Goal: Find specific page/section: Find specific page/section

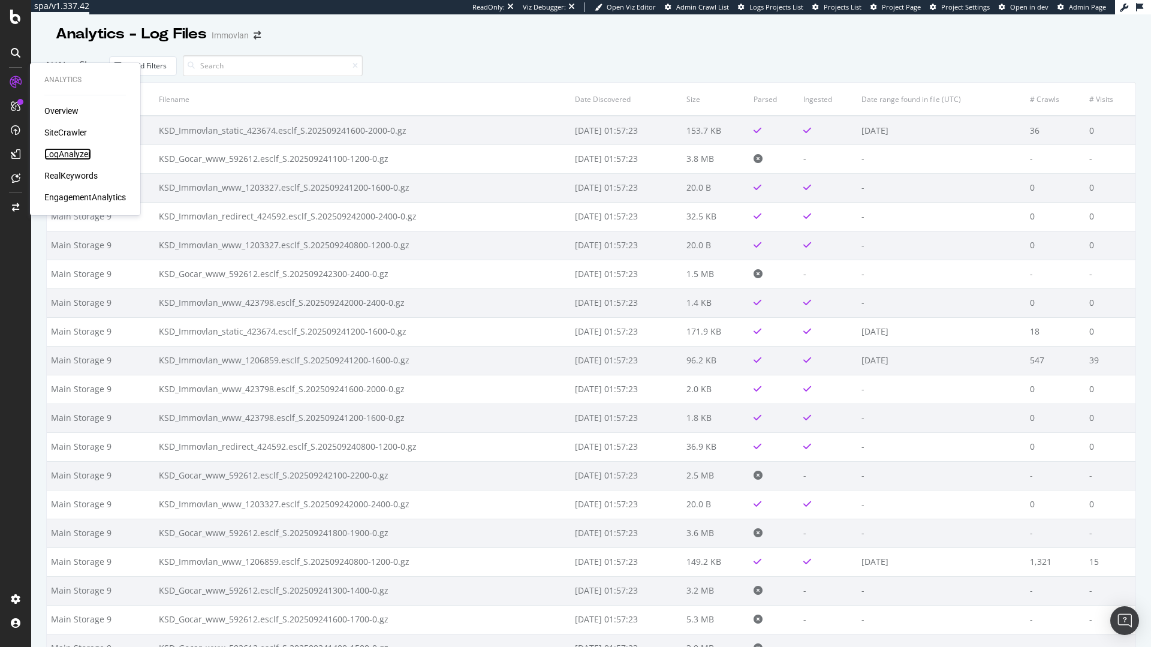
click at [76, 155] on div "LogAnalyzer" at bounding box center [67, 154] width 47 height 12
